Goal: Task Accomplishment & Management: Understand process/instructions

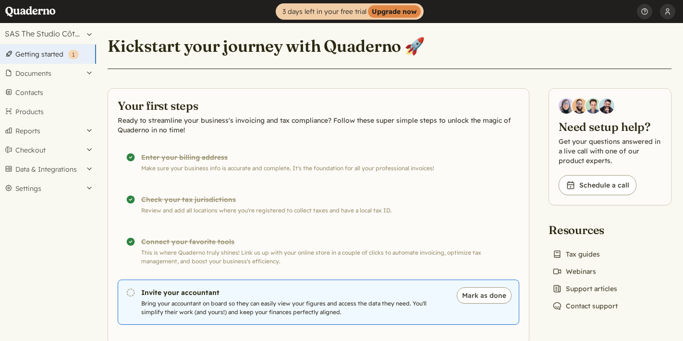
click at [171, 300] on p "Bring your accountant on board so they can easily view your figures and access …" at bounding box center [293, 308] width 305 height 17
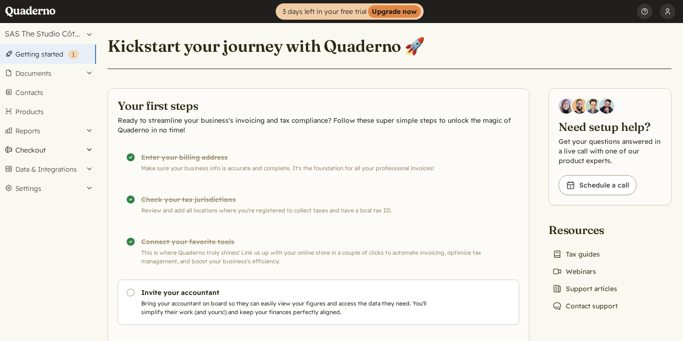
click at [37, 151] on button "Checkout" at bounding box center [48, 150] width 96 height 19
click at [669, 14] on button "[PERSON_NAME]" at bounding box center [667, 11] width 15 height 23
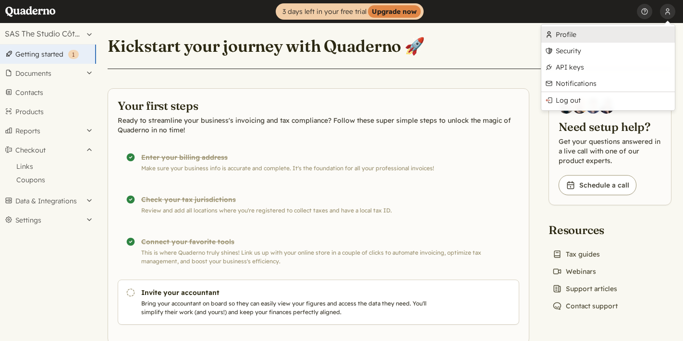
click at [592, 37] on link "Profile" at bounding box center [607, 34] width 133 height 16
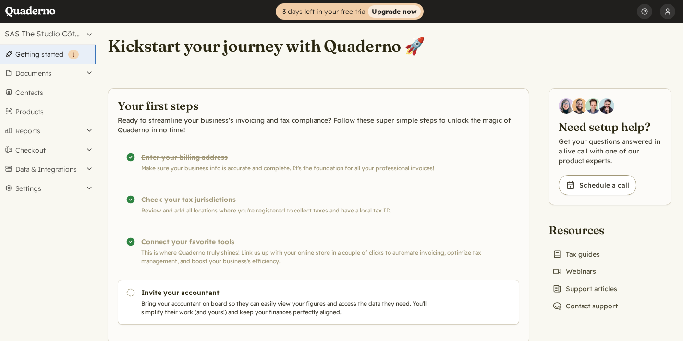
click at [386, 16] on strong "Upgrade now" at bounding box center [394, 11] width 53 height 12
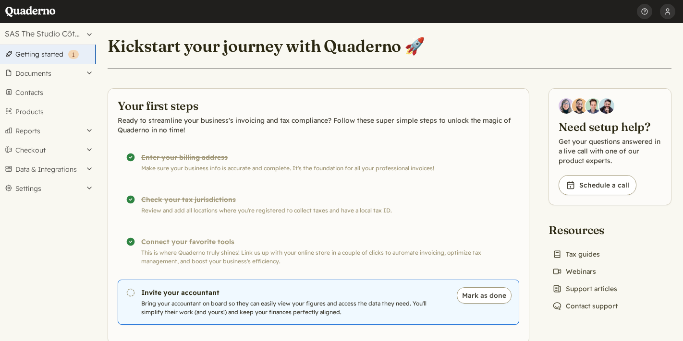
click at [235, 288] on h3 "Invite your accountant" at bounding box center [293, 293] width 305 height 10
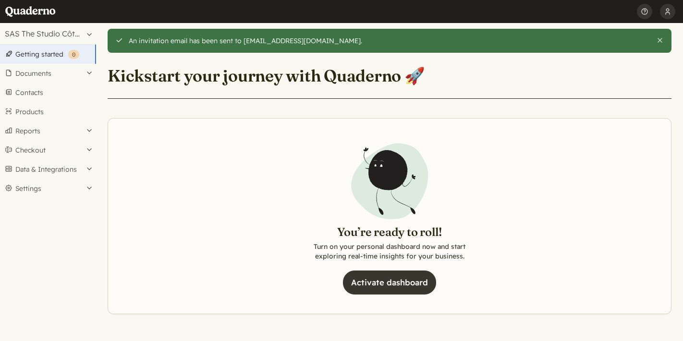
click at [343, 286] on link "Activate dashboard" at bounding box center [389, 283] width 93 height 24
